Goal: Information Seeking & Learning: Learn about a topic

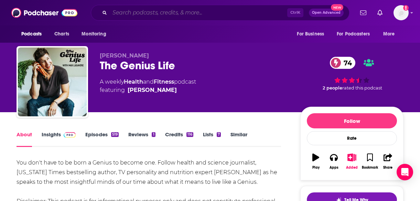
click at [153, 14] on input "Search podcasts, credits, & more..." at bounding box center [198, 12] width 177 height 11
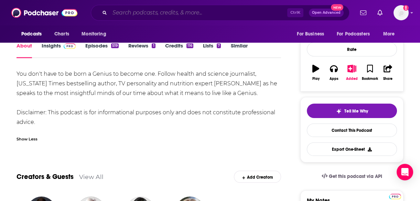
scroll to position [89, 0]
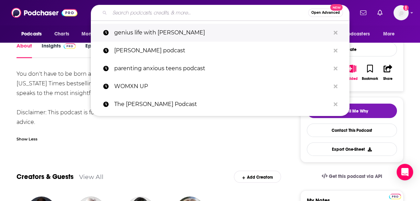
click at [154, 28] on p "genius life with [PERSON_NAME]" at bounding box center [222, 33] width 216 height 18
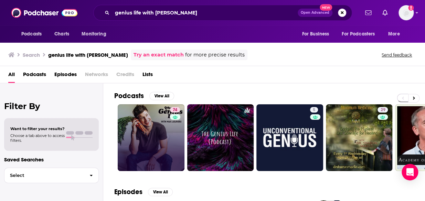
click at [145, 135] on link "74" at bounding box center [151, 137] width 67 height 67
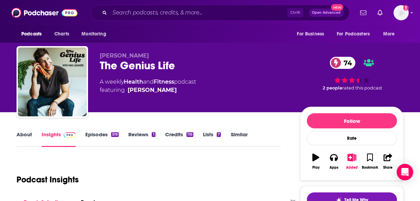
scroll to position [93, 0]
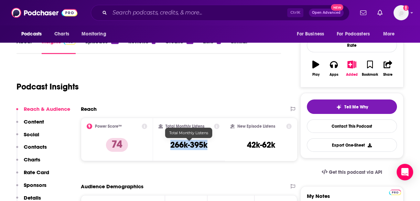
drag, startPoint x: 211, startPoint y: 141, endPoint x: 168, endPoint y: 147, distance: 43.8
click at [168, 147] on div "Total Monthly Listens 266k-395k" at bounding box center [188, 139] width 61 height 32
copy h3 "266k-395k"
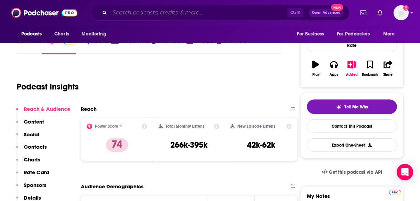
click at [145, 17] on input "Search podcasts, credits, & more..." at bounding box center [198, 12] width 177 height 11
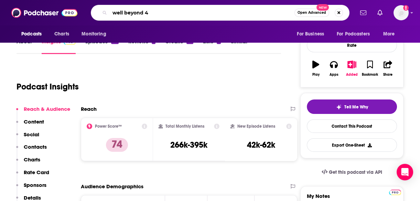
type input "well beyond 40"
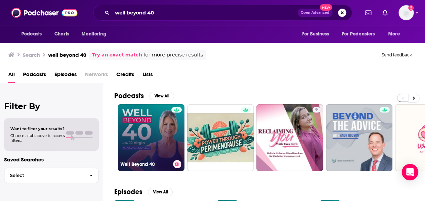
click at [147, 133] on link "Well Beyond 40" at bounding box center [151, 137] width 67 height 67
